Goal: Task Accomplishment & Management: Manage account settings

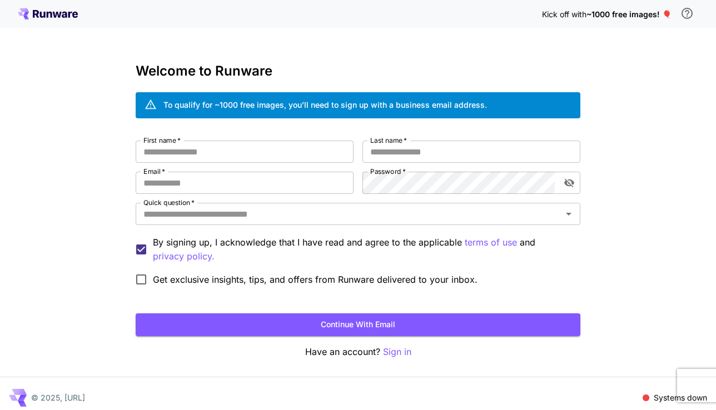
click at [638, 17] on span "~1000 free images! 🎈" at bounding box center [629, 13] width 85 height 9
click at [394, 353] on p "Sign in" at bounding box center [397, 352] width 28 height 14
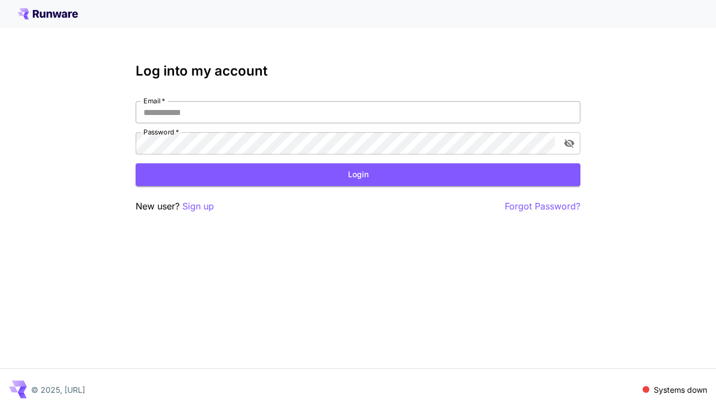
click at [339, 106] on input "Email   *" at bounding box center [358, 112] width 445 height 22
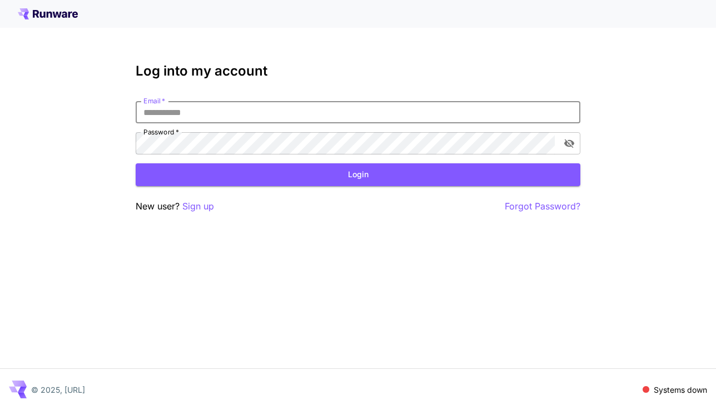
type input "**********"
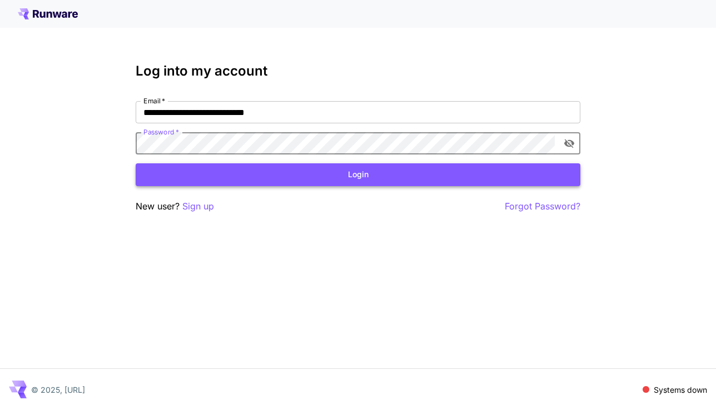
click at [421, 177] on button "Login" at bounding box center [358, 174] width 445 height 23
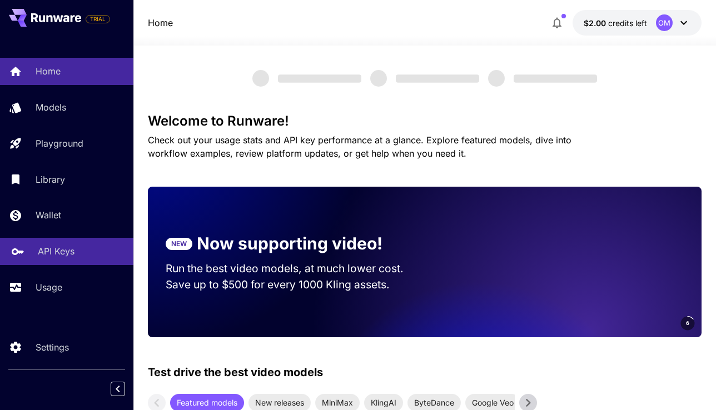
click at [76, 260] on link "API Keys" at bounding box center [66, 251] width 133 height 27
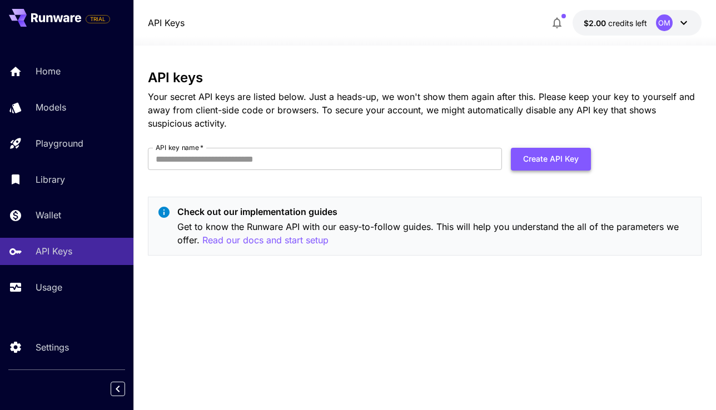
click at [538, 163] on button "Create API Key" at bounding box center [551, 159] width 80 height 23
click at [461, 160] on input "API key name   *" at bounding box center [325, 159] width 354 height 22
drag, startPoint x: 397, startPoint y: 169, endPoint x: 140, endPoint y: 158, distance: 257.1
click at [140, 158] on section "**********" at bounding box center [424, 228] width 583 height 365
type input "*"
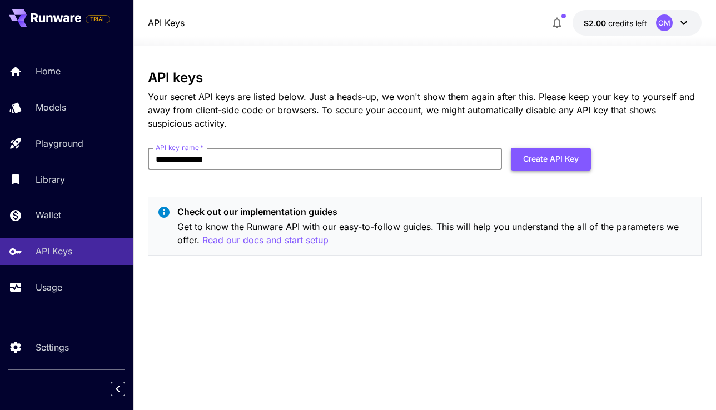
type input "**********"
click at [540, 156] on button "Create API Key" at bounding box center [551, 159] width 80 height 23
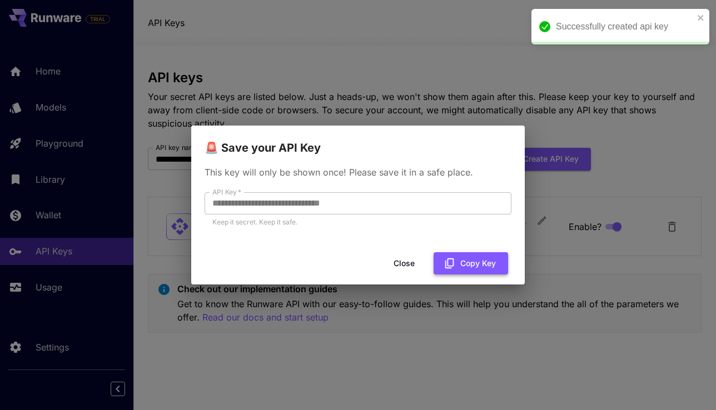
click at [475, 261] on button "Copy Key" at bounding box center [471, 263] width 75 height 23
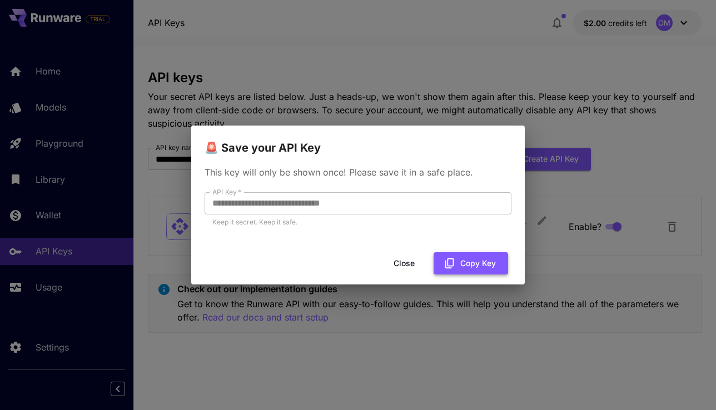
click at [458, 269] on button "Copy Key" at bounding box center [471, 263] width 75 height 23
click at [460, 259] on button "Copy Key" at bounding box center [471, 263] width 75 height 23
click at [550, 99] on div "**********" at bounding box center [358, 205] width 716 height 410
click at [409, 265] on button "Close" at bounding box center [404, 263] width 50 height 23
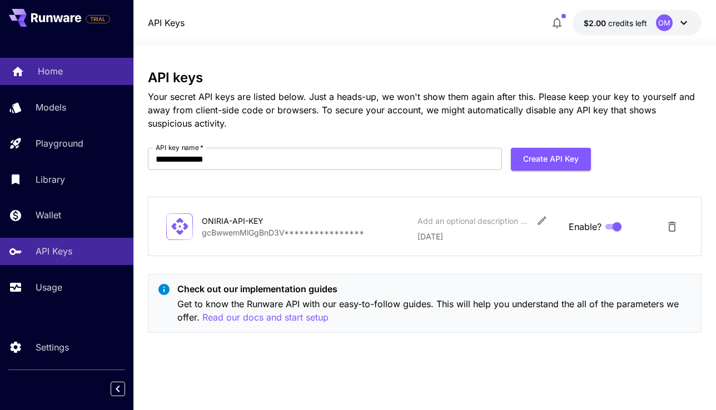
click at [80, 72] on div "Home" at bounding box center [81, 70] width 87 height 13
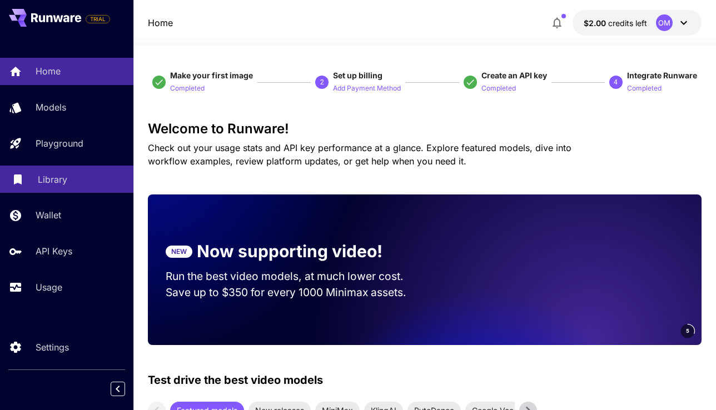
click at [53, 178] on p "Library" at bounding box center [52, 179] width 29 height 13
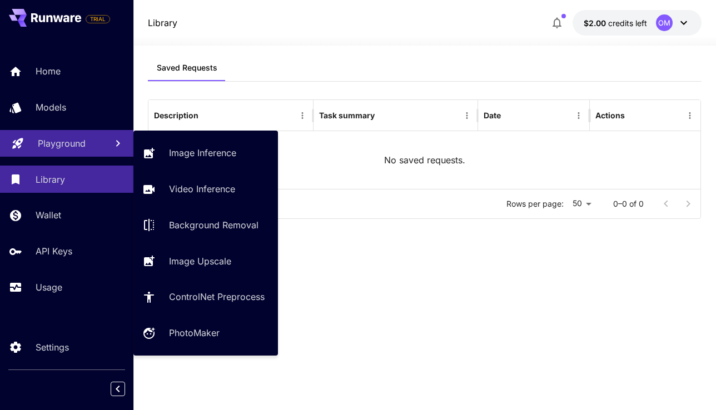
click at [64, 147] on p "Playground" at bounding box center [62, 143] width 48 height 13
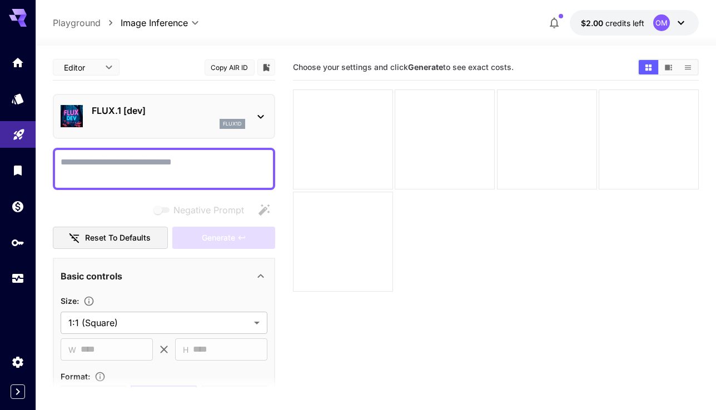
click at [261, 112] on icon at bounding box center [260, 116] width 13 height 13
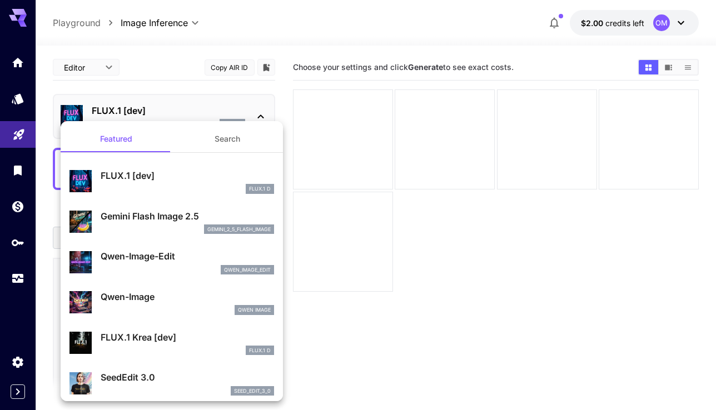
click at [261, 112] on div at bounding box center [358, 205] width 716 height 410
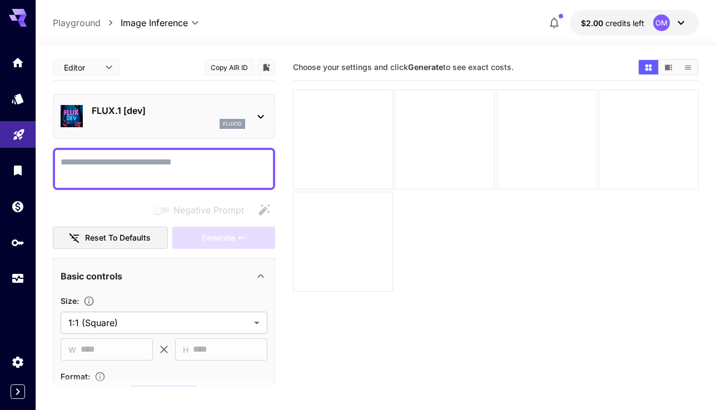
click at [261, 112] on icon at bounding box center [260, 116] width 13 height 13
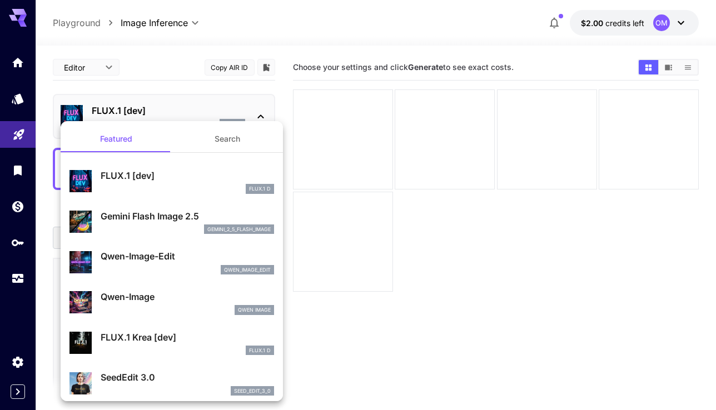
click at [261, 112] on div at bounding box center [358, 205] width 716 height 410
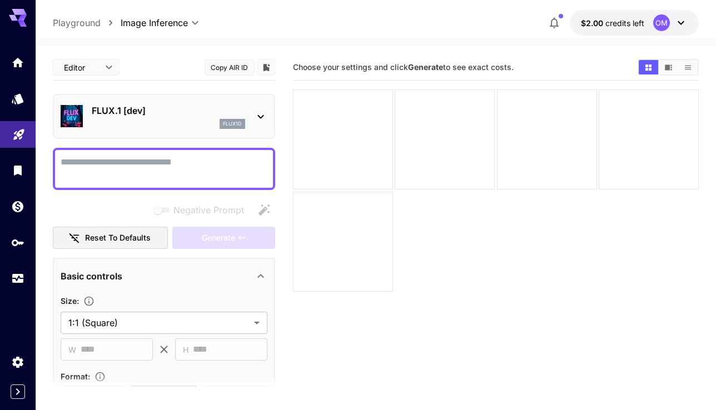
click at [192, 154] on div at bounding box center [164, 169] width 222 height 42
click at [192, 166] on textarea "Negative Prompt" at bounding box center [164, 169] width 207 height 27
paste textarea "**********"
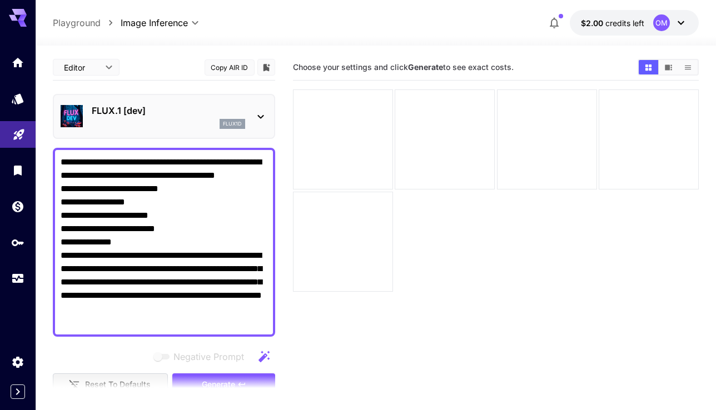
drag, startPoint x: 200, startPoint y: 175, endPoint x: 156, endPoint y: 172, distance: 44.0
click at [156, 172] on textarea "**********" at bounding box center [164, 242] width 207 height 173
click at [159, 219] on textarea "**********" at bounding box center [164, 242] width 207 height 173
drag, startPoint x: 169, startPoint y: 205, endPoint x: 160, endPoint y: 203, distance: 9.1
click at [160, 203] on textarea "**********" at bounding box center [164, 242] width 207 height 173
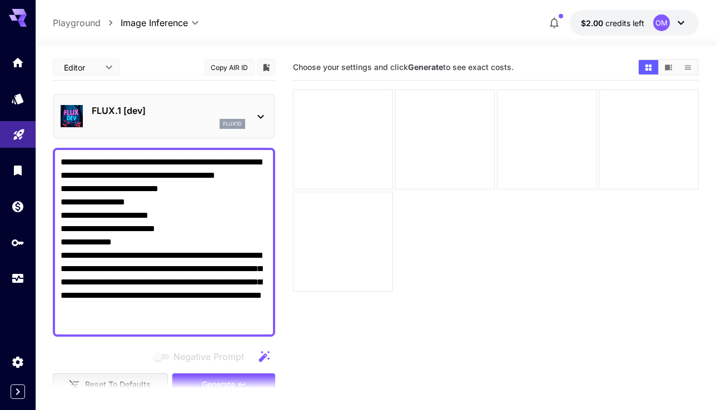
paste textarea "*********"
drag, startPoint x: 128, startPoint y: 218, endPoint x: 120, endPoint y: 218, distance: 8.9
click at [120, 218] on textarea "**********" at bounding box center [164, 242] width 207 height 173
paste textarea "******"
click at [284, 197] on main "**********" at bounding box center [376, 263] width 647 height 419
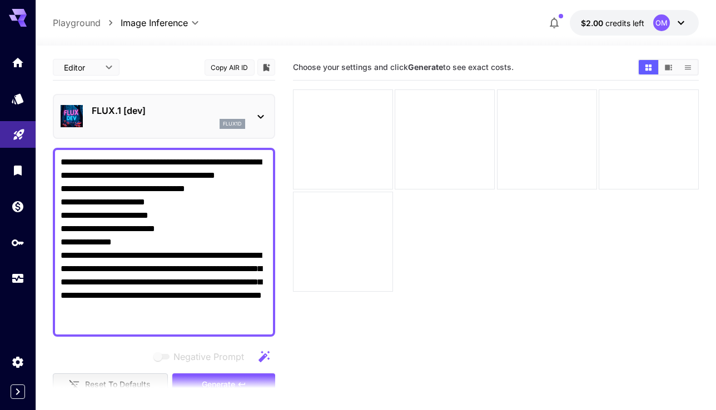
drag, startPoint x: 158, startPoint y: 227, endPoint x: 147, endPoint y: 227, distance: 11.1
click at [147, 227] on textarea "**********" at bounding box center [164, 242] width 207 height 173
paste textarea "**"
drag, startPoint x: 157, startPoint y: 246, endPoint x: 165, endPoint y: 248, distance: 8.0
click at [165, 248] on textarea "**********" at bounding box center [164, 242] width 207 height 173
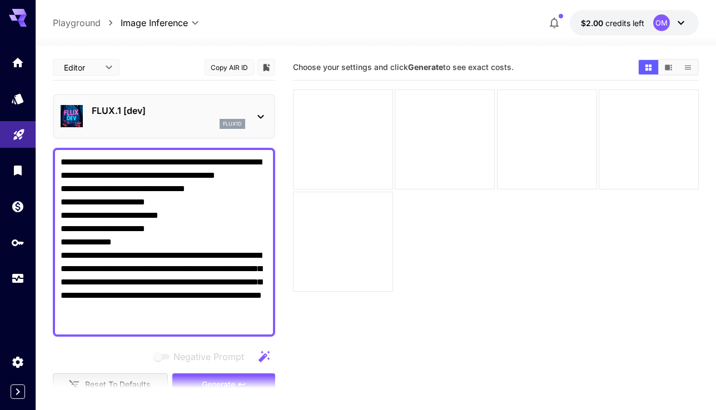
paste textarea "**********"
drag, startPoint x: 120, startPoint y: 256, endPoint x: 112, endPoint y: 256, distance: 8.4
click at [112, 256] on textarea "**********" at bounding box center [164, 242] width 207 height 173
paste textarea "**********"
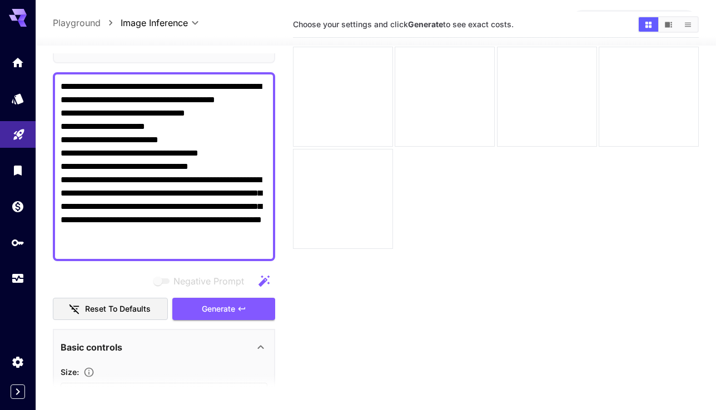
scroll to position [77, 0]
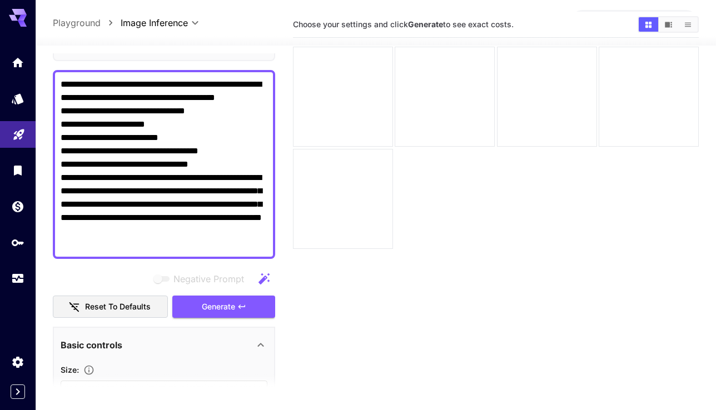
type textarea "**********"
click at [241, 314] on button "Generate" at bounding box center [223, 307] width 102 height 23
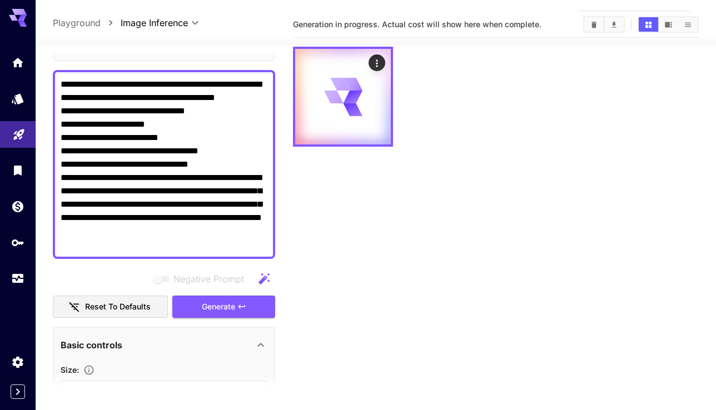
scroll to position [0, 0]
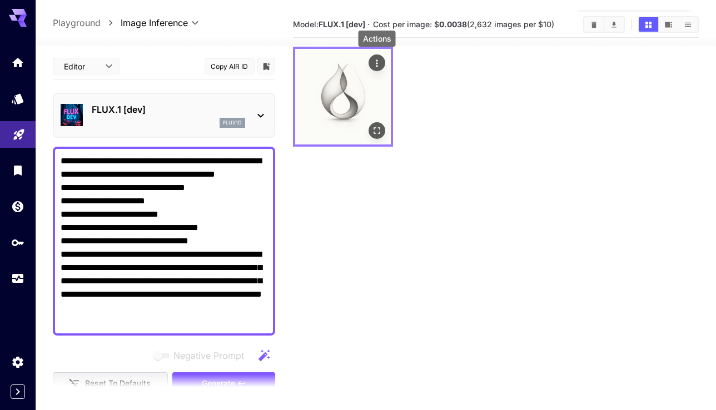
click at [380, 65] on icon "Actions" at bounding box center [376, 63] width 11 height 11
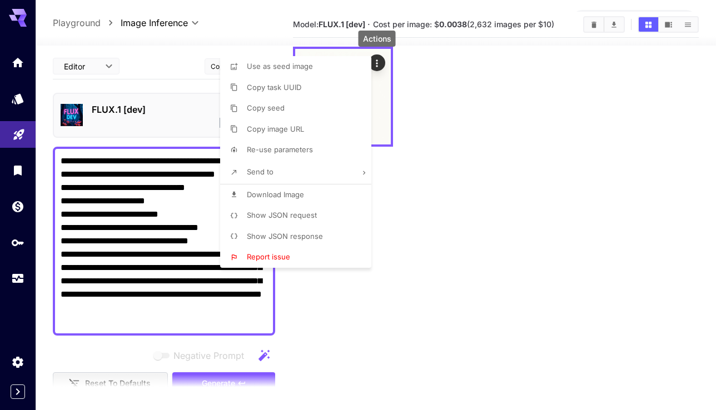
click at [363, 172] on icon at bounding box center [364, 173] width 8 height 8
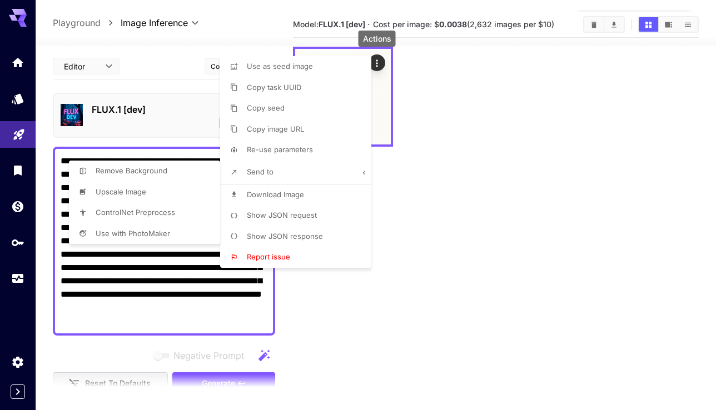
click at [363, 172] on div at bounding box center [358, 205] width 716 height 410
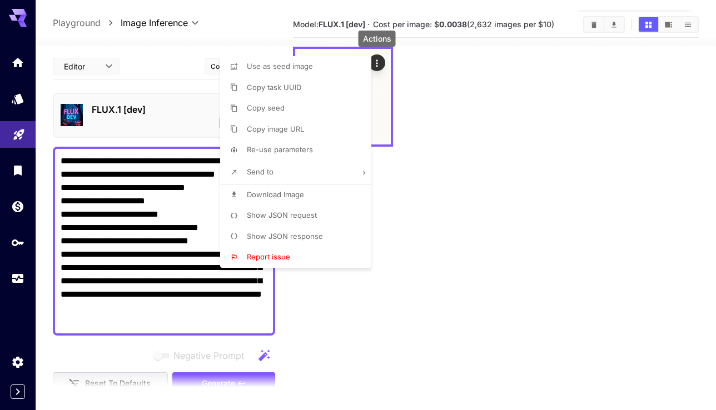
click at [298, 196] on span "Download Image" at bounding box center [275, 194] width 57 height 9
click at [380, 66] on div at bounding box center [358, 205] width 716 height 410
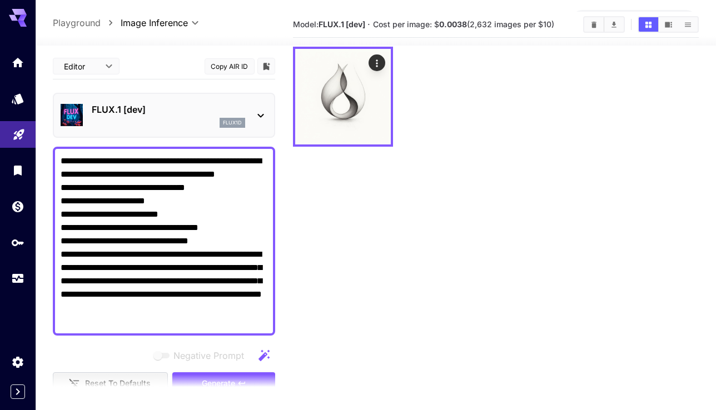
click at [259, 111] on icon at bounding box center [260, 115] width 13 height 13
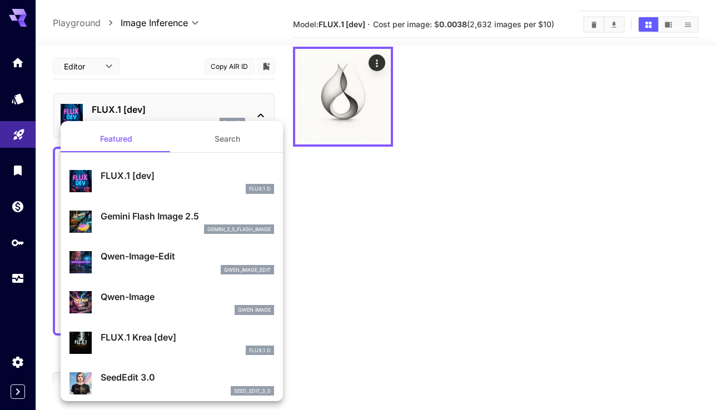
click at [236, 141] on button "Search" at bounding box center [227, 139] width 111 height 27
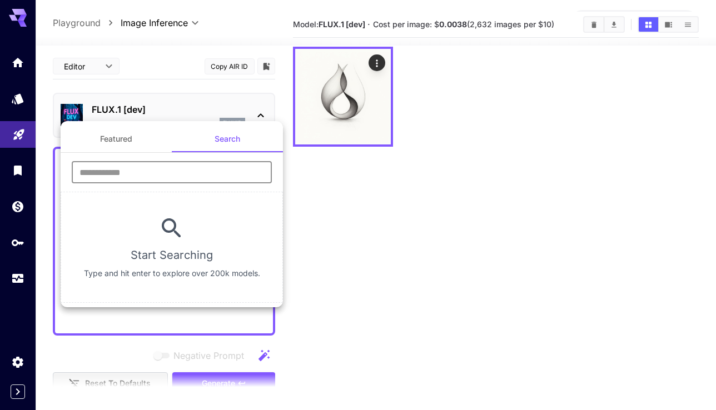
click at [196, 171] on input "text" at bounding box center [172, 172] width 200 height 22
type input "*"
click at [98, 168] on input "******" at bounding box center [172, 172] width 200 height 22
type input "*****"
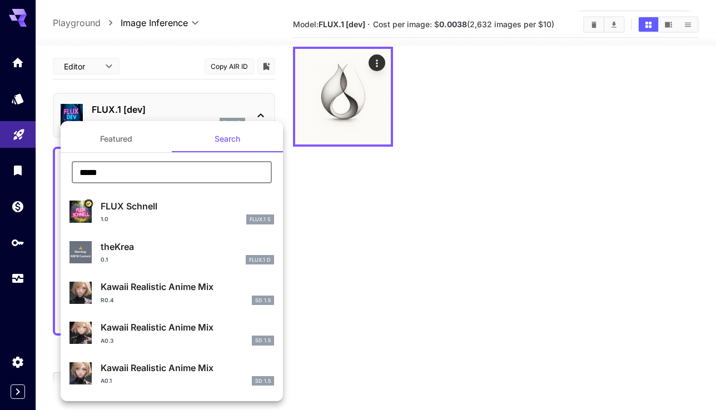
drag, startPoint x: 164, startPoint y: 174, endPoint x: 72, endPoint y: 174, distance: 92.3
click at [71, 174] on div "***** ​" at bounding box center [172, 176] width 222 height 31
click at [108, 135] on button "Featured" at bounding box center [116, 139] width 111 height 27
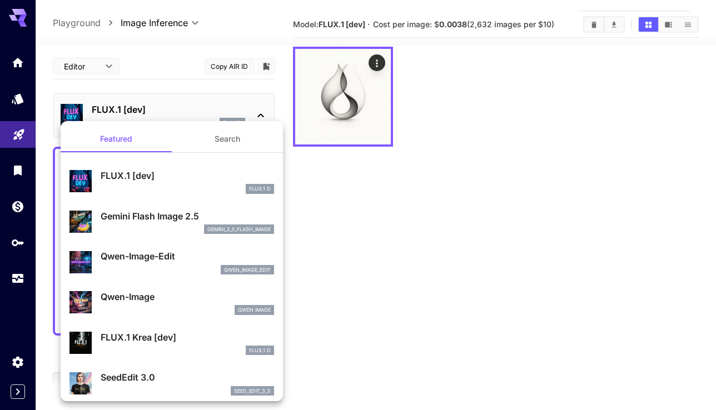
click at [374, 195] on div at bounding box center [358, 205] width 716 height 410
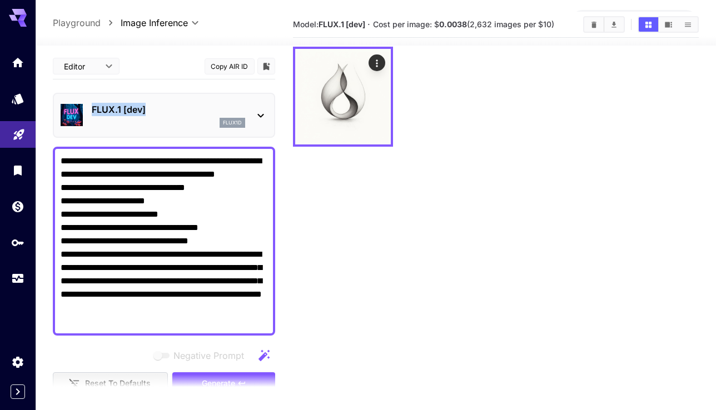
drag, startPoint x: 153, startPoint y: 110, endPoint x: 93, endPoint y: 112, distance: 60.1
click at [93, 112] on p "FLUX.1 [dev]" at bounding box center [168, 109] width 153 height 13
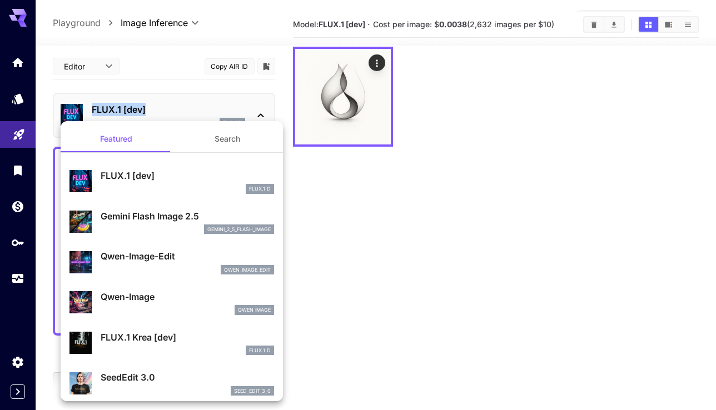
copy p "FLUX.1 [dev]"
click at [364, 166] on div at bounding box center [358, 205] width 716 height 410
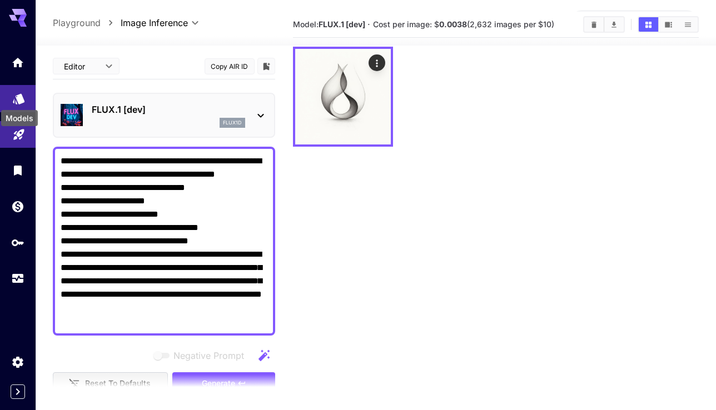
click at [22, 102] on div "Models" at bounding box center [19, 114] width 39 height 25
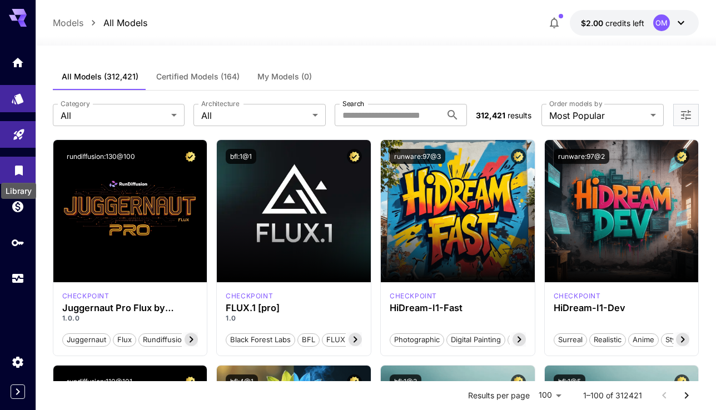
click at [19, 171] on icon "Library" at bounding box center [19, 167] width 8 height 10
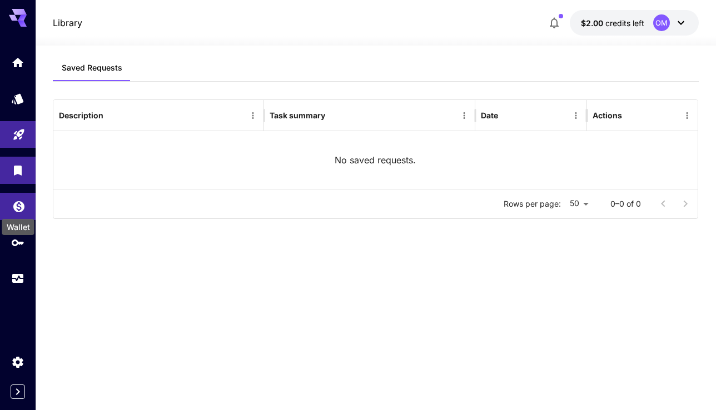
click at [18, 209] on icon "Wallet" at bounding box center [18, 203] width 11 height 11
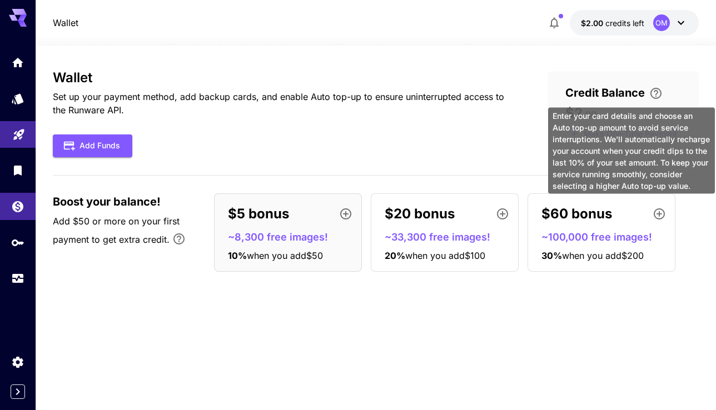
click at [657, 91] on icon "\a Enter your card details and choose an Auto top-up amount to avoid service in…" at bounding box center [656, 93] width 11 height 11
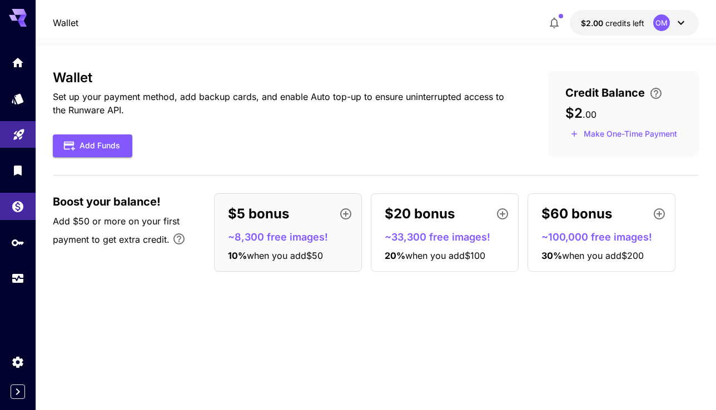
click at [657, 29] on div "OM" at bounding box center [661, 22] width 17 height 17
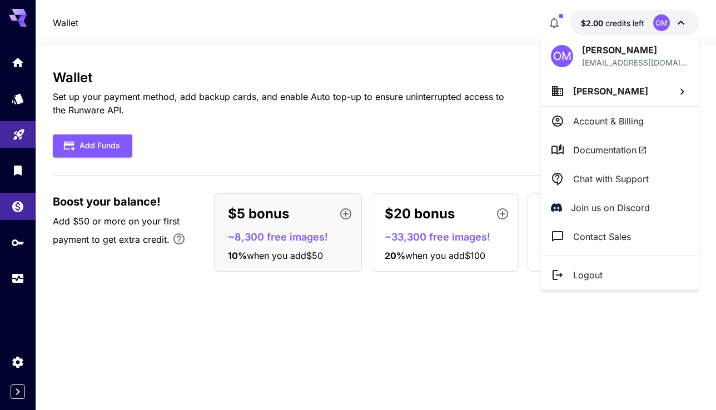
click at [657, 29] on div at bounding box center [358, 205] width 716 height 410
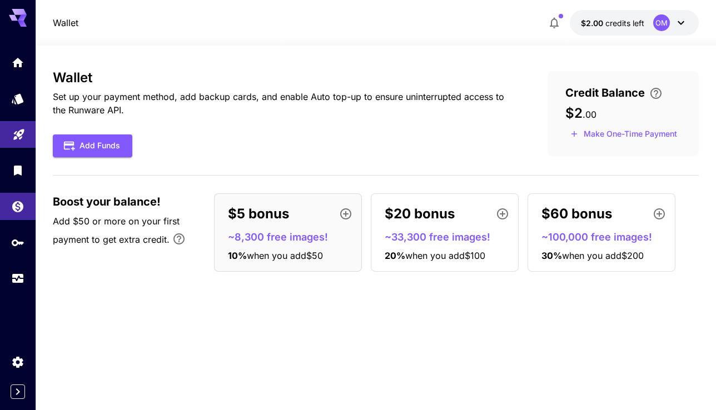
click at [620, 30] on button "$2.00 credits left OM" at bounding box center [634, 23] width 129 height 26
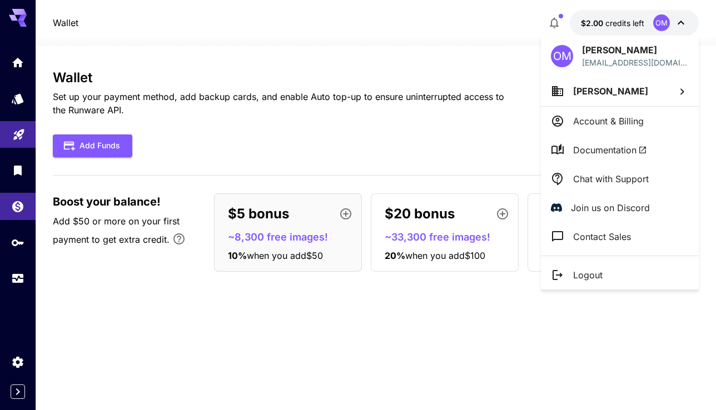
click at [618, 121] on p "Account & Billing" at bounding box center [608, 121] width 71 height 13
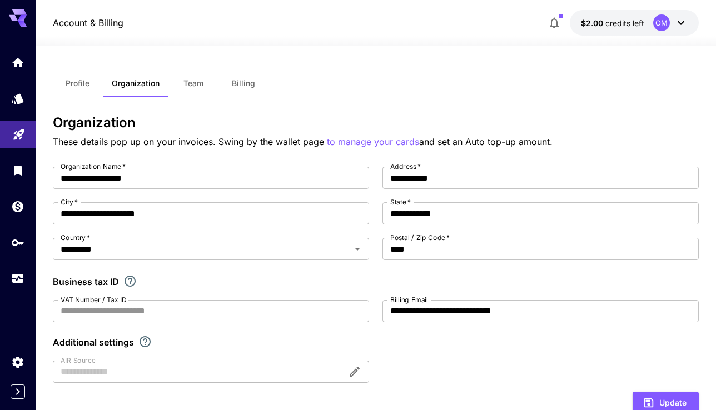
click at [254, 95] on button "Billing" at bounding box center [244, 83] width 50 height 27
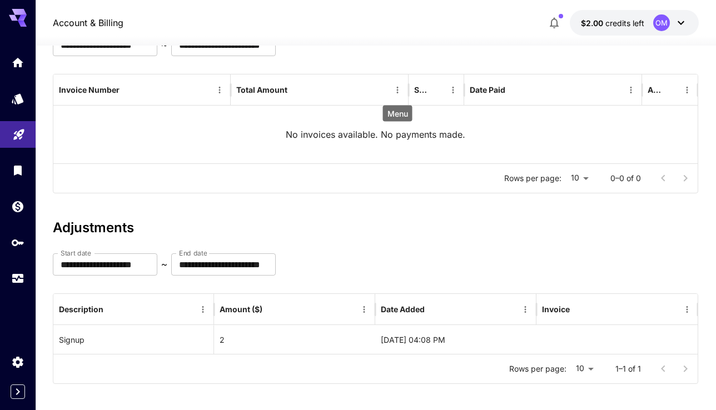
scroll to position [122, 0]
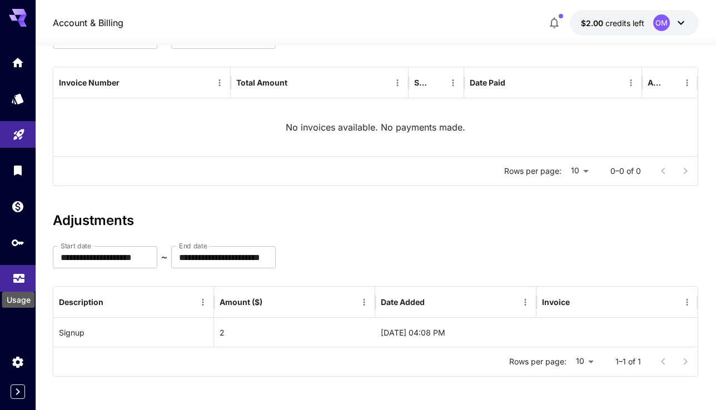
click at [16, 275] on icon "Usage" at bounding box center [18, 274] width 11 height 6
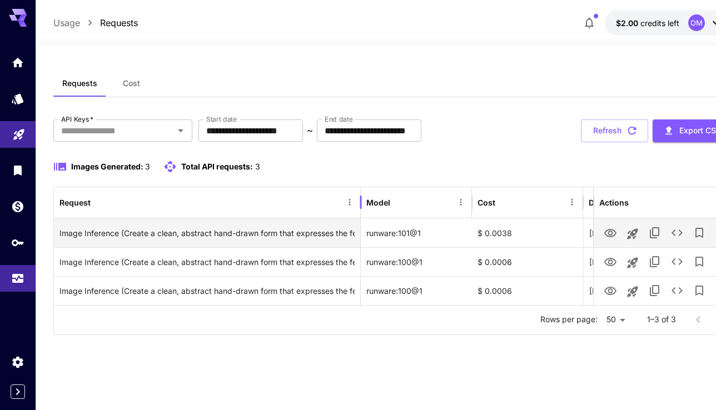
drag, startPoint x: 224, startPoint y: 213, endPoint x: 375, endPoint y: 226, distance: 151.8
click at [375, 226] on div "Request Model Cost Date Actions Image Inference (Create a clean, abstract hand-…" at bounding box center [393, 246] width 678 height 118
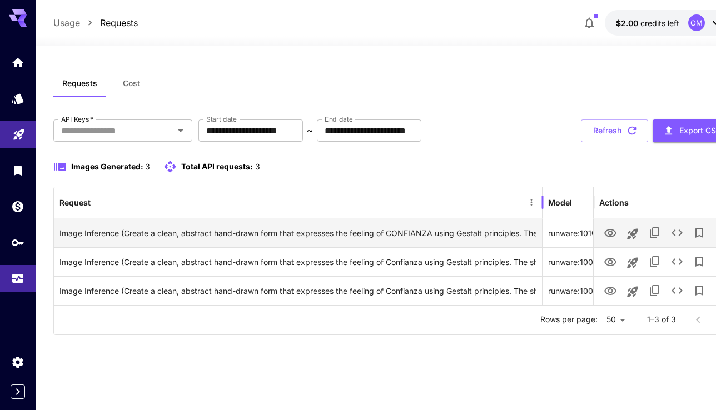
drag, startPoint x: 375, startPoint y: 214, endPoint x: 541, endPoint y: 231, distance: 167.1
click at [541, 231] on div "Request Model Cost Date Actions Image Inference (Create a clean, abstract hand-…" at bounding box center [393, 246] width 678 height 118
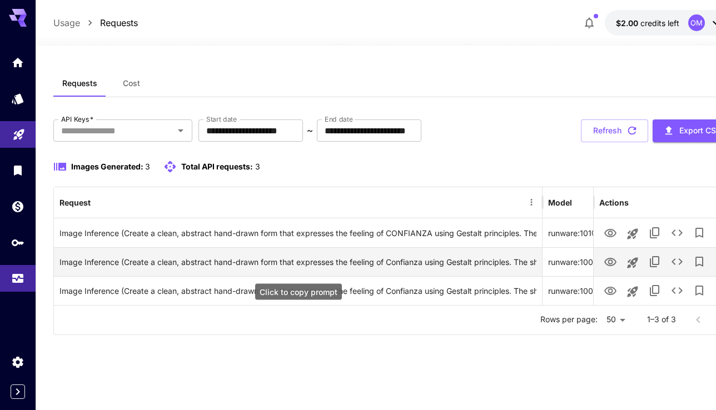
scroll to position [0, 3]
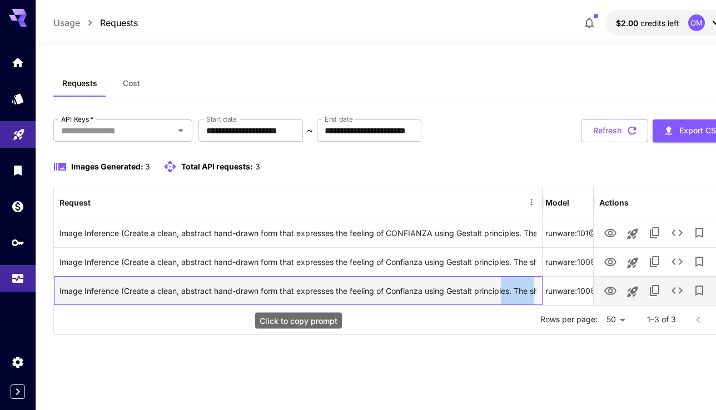
drag, startPoint x: 504, startPoint y: 296, endPoint x: 535, endPoint y: 294, distance: 31.2
click at [535, 294] on div "Image Inference (Create a clean, abstract hand-drawn form that expresses the fe…" at bounding box center [297, 291] width 477 height 28
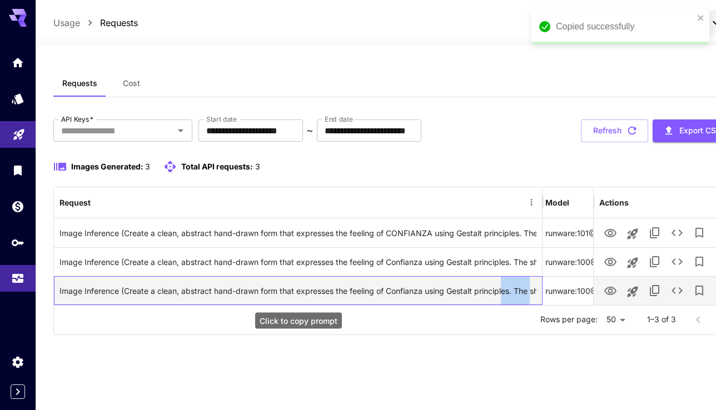
click at [514, 288] on div "Image Inference (Create a clean, abstract hand-drawn form that expresses the fe…" at bounding box center [297, 291] width 477 height 28
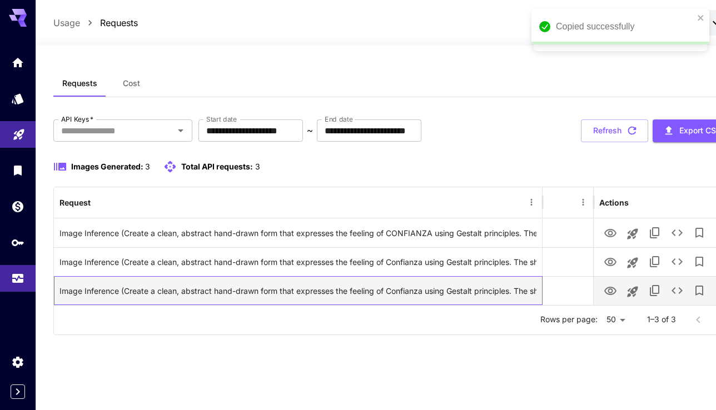
drag, startPoint x: 514, startPoint y: 288, endPoint x: 587, endPoint y: 293, distance: 72.5
click at [587, 293] on div "Image Inference (Create a clean, abstract hand-drawn form that expresses the fe…" at bounding box center [251, 290] width 961 height 29
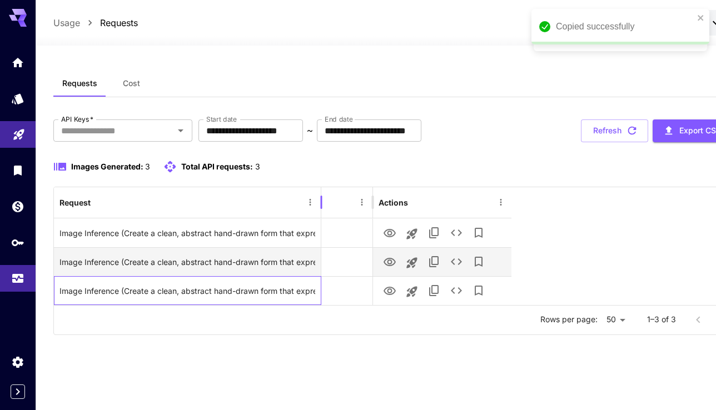
drag, startPoint x: 543, startPoint y: 205, endPoint x: 320, endPoint y: 268, distance: 231.8
click at [320, 268] on div "Request Cost Date Actions Image Inference (Create a clean, abstract hand-drawn …" at bounding box center [393, 246] width 678 height 118
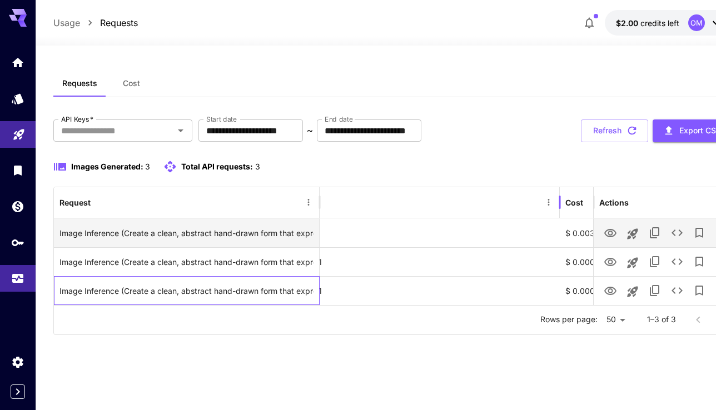
drag, startPoint x: 372, startPoint y: 211, endPoint x: 549, endPoint y: 226, distance: 177.4
click at [549, 226] on div "Request Model Cost Date Actions Image Inference (Create a clean, abstract hand-…" at bounding box center [393, 246] width 678 height 118
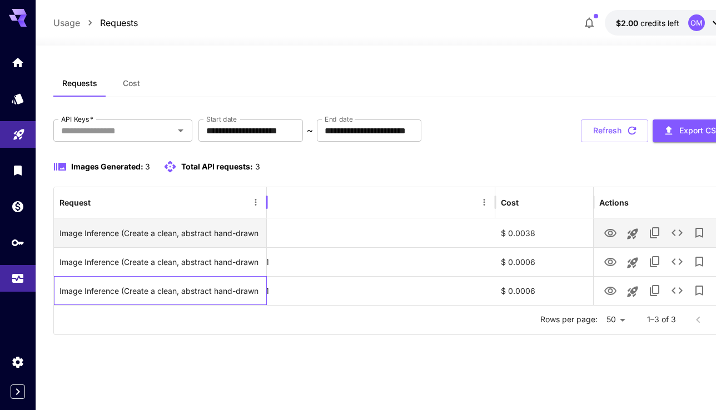
drag, startPoint x: 321, startPoint y: 205, endPoint x: 254, endPoint y: 220, distance: 69.1
click at [254, 220] on div "Request Model Cost Date Actions Image Inference (Create a clean, abstract hand-…" at bounding box center [393, 246] width 678 height 118
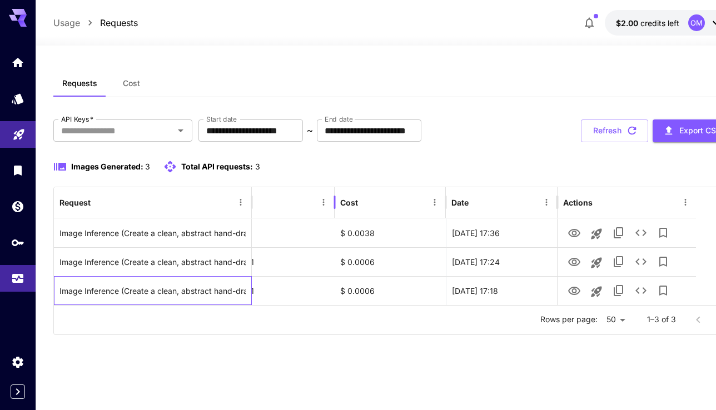
drag, startPoint x: 482, startPoint y: 202, endPoint x: 337, endPoint y: 212, distance: 144.9
click at [337, 212] on div at bounding box center [335, 202] width 6 height 31
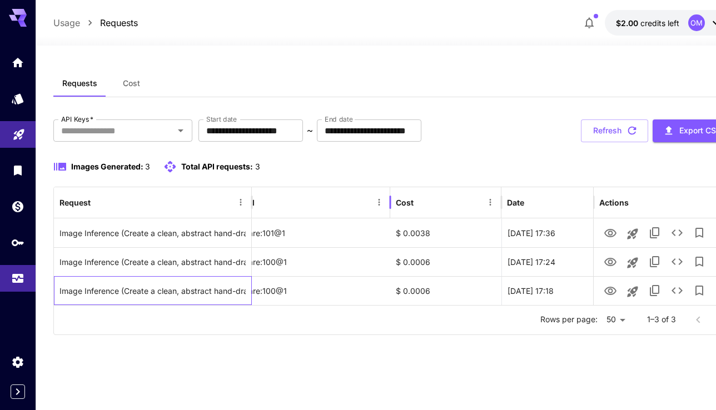
drag, startPoint x: 359, startPoint y: 203, endPoint x: 390, endPoint y: 202, distance: 31.7
click at [390, 202] on div at bounding box center [391, 202] width 6 height 31
click at [393, 201] on div "Request Model Cost Date Actions" at bounding box center [389, 202] width 724 height 31
click at [388, 202] on div at bounding box center [386, 202] width 6 height 31
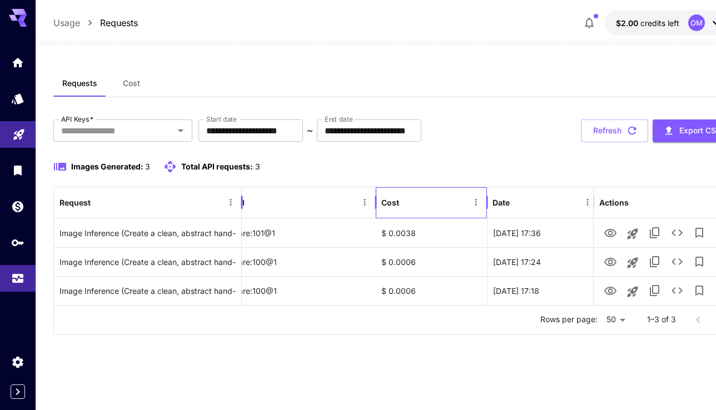
drag, startPoint x: 250, startPoint y: 200, endPoint x: 240, endPoint y: 200, distance: 10.0
click at [240, 200] on div at bounding box center [242, 202] width 6 height 31
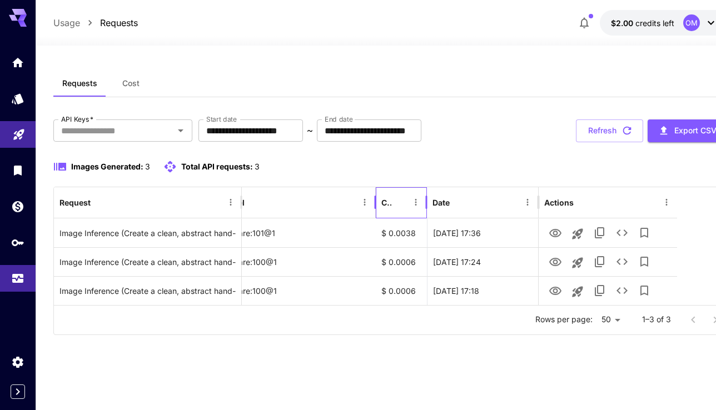
drag, startPoint x: 487, startPoint y: 204, endPoint x: 427, endPoint y: 205, distance: 60.1
click at [427, 205] on div at bounding box center [427, 202] width 6 height 31
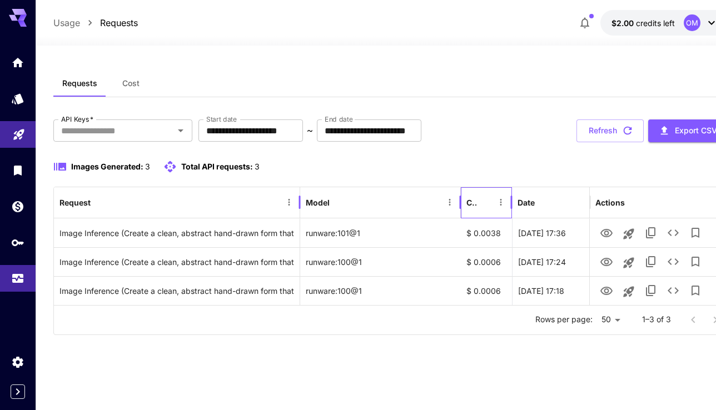
drag, startPoint x: 243, startPoint y: 201, endPoint x: 282, endPoint y: 214, distance: 41.1
click at [297, 214] on div at bounding box center [300, 202] width 6 height 31
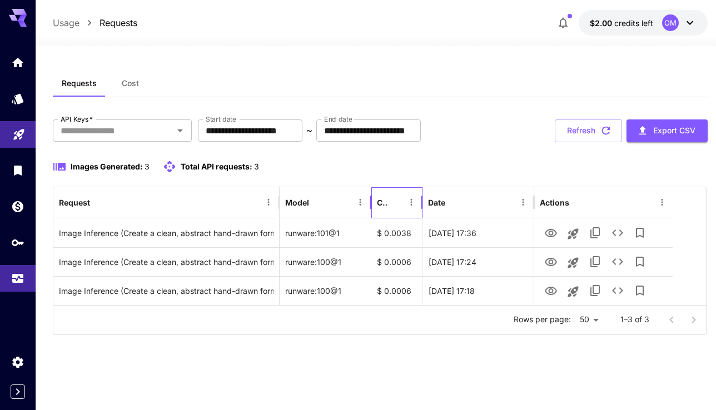
drag, startPoint x: 442, startPoint y: 202, endPoint x: 374, endPoint y: 205, distance: 68.4
click at [374, 205] on div at bounding box center [371, 202] width 6 height 31
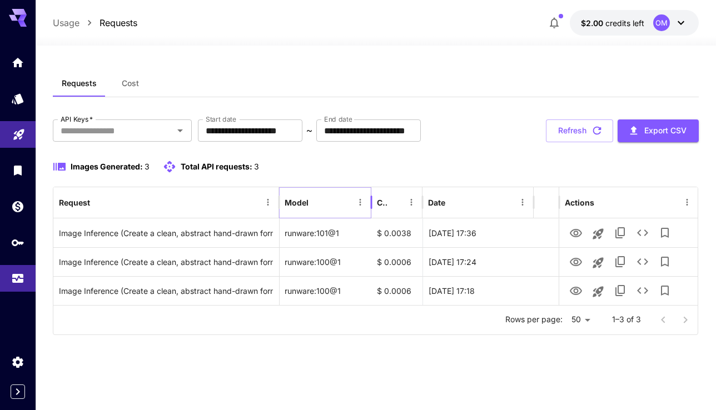
click at [358, 205] on icon "Menu" at bounding box center [360, 202] width 10 height 10
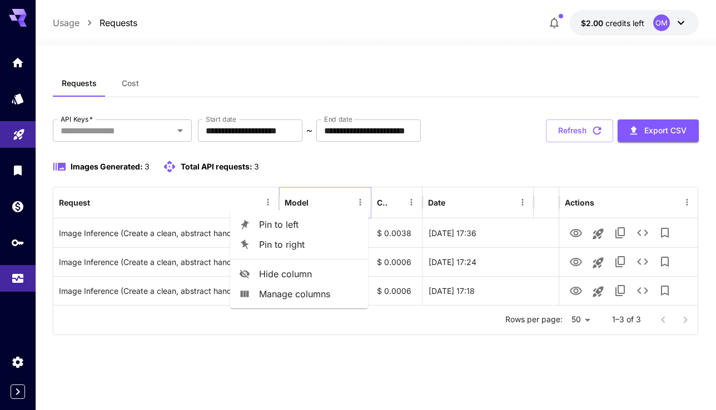
click at [358, 205] on icon "Menu" at bounding box center [360, 202] width 10 height 10
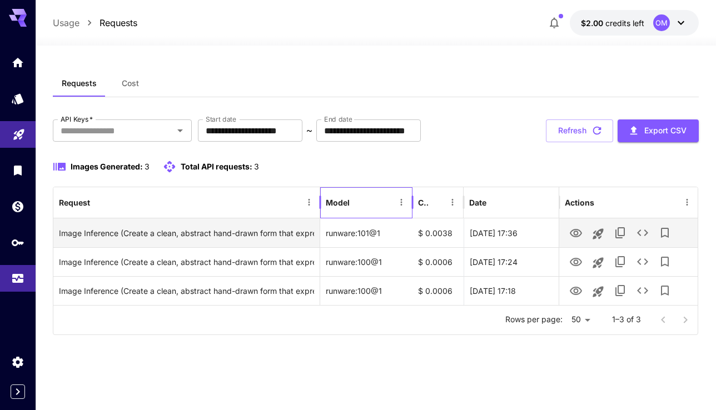
drag, startPoint x: 280, startPoint y: 206, endPoint x: 320, endPoint y: 221, distance: 43.1
click at [320, 221] on div "Request Model Cost Date Actions Image Inference (Create a clean, abstract hand-…" at bounding box center [375, 246] width 645 height 118
click at [578, 237] on icon "View Image" at bounding box center [575, 233] width 13 height 13
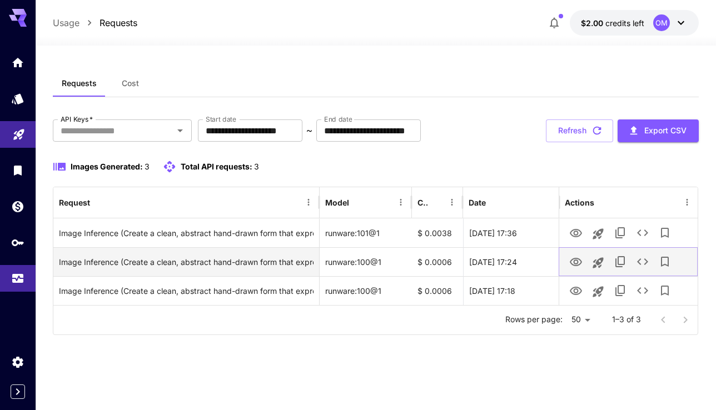
click at [577, 263] on icon "View Image" at bounding box center [575, 262] width 13 height 13
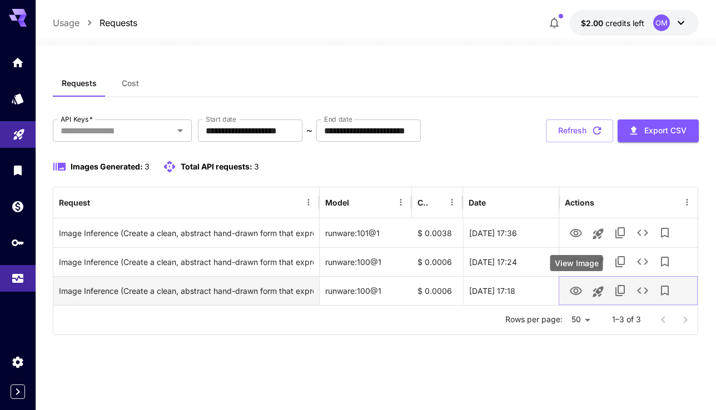
click at [574, 292] on icon "View Image" at bounding box center [576, 291] width 12 height 8
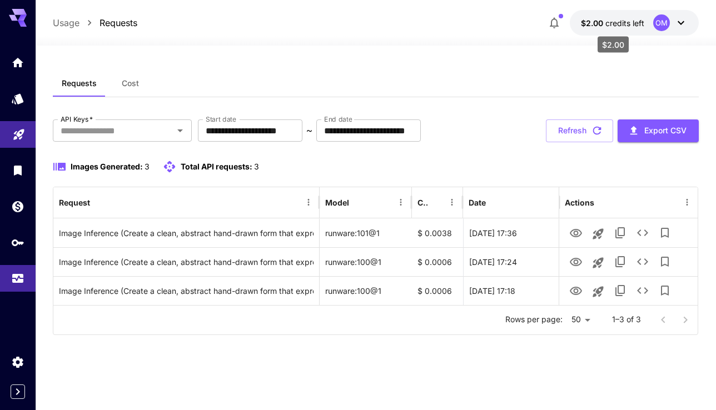
click at [608, 26] on span "credits left" at bounding box center [624, 22] width 39 height 9
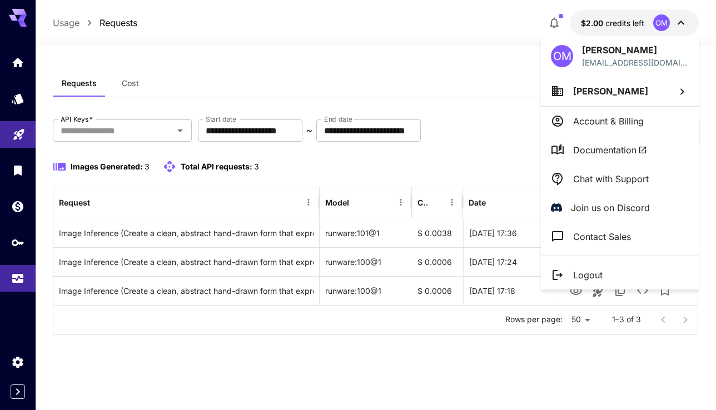
click at [608, 26] on div at bounding box center [358, 205] width 716 height 410
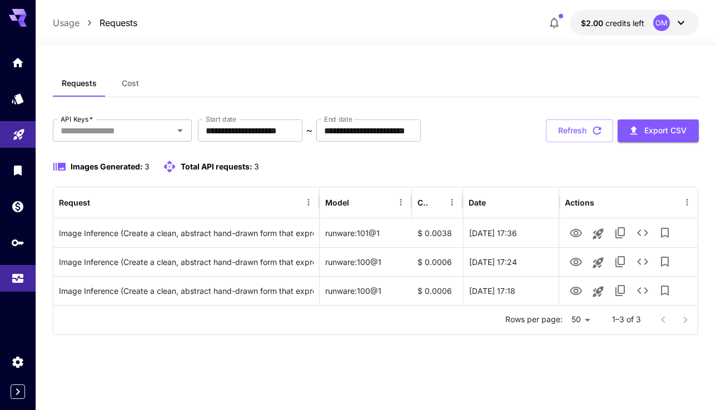
click at [567, 21] on div "$2.00 credits left OM" at bounding box center [621, 23] width 156 height 26
click at [550, 22] on icon "button" at bounding box center [554, 22] width 13 height 13
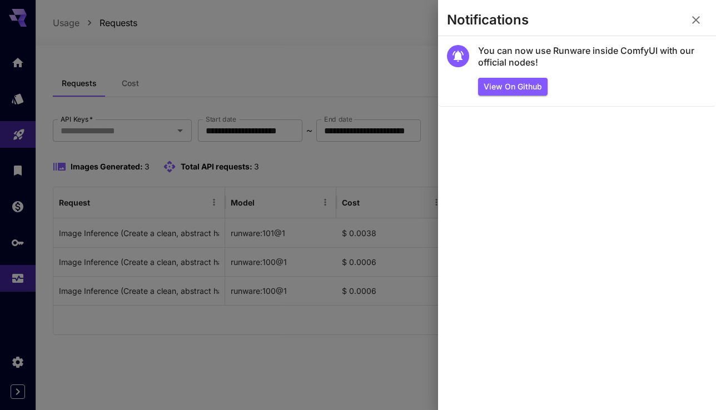
click at [696, 17] on icon "button" at bounding box center [695, 19] width 13 height 13
